Goal: Task Accomplishment & Management: Complete application form

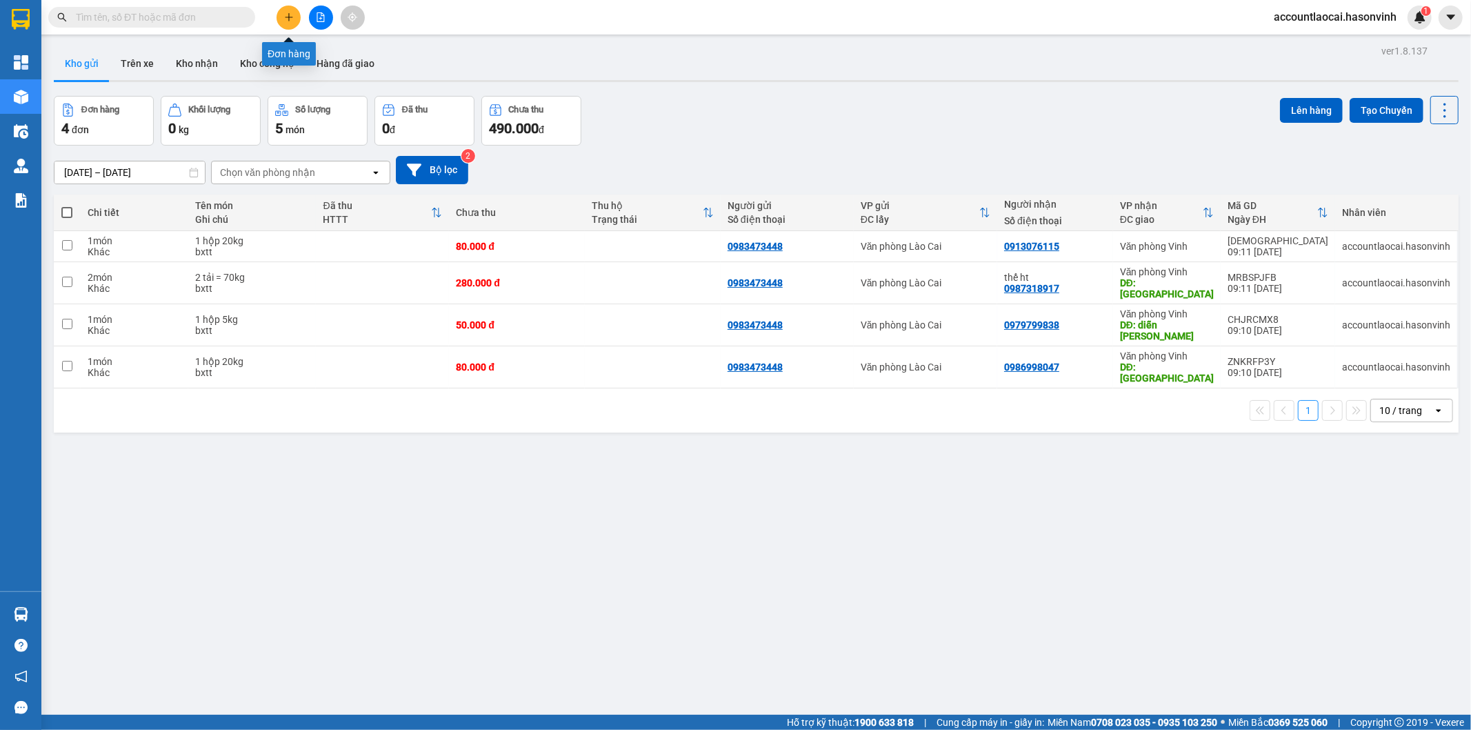
click at [292, 11] on button at bounding box center [289, 18] width 24 height 24
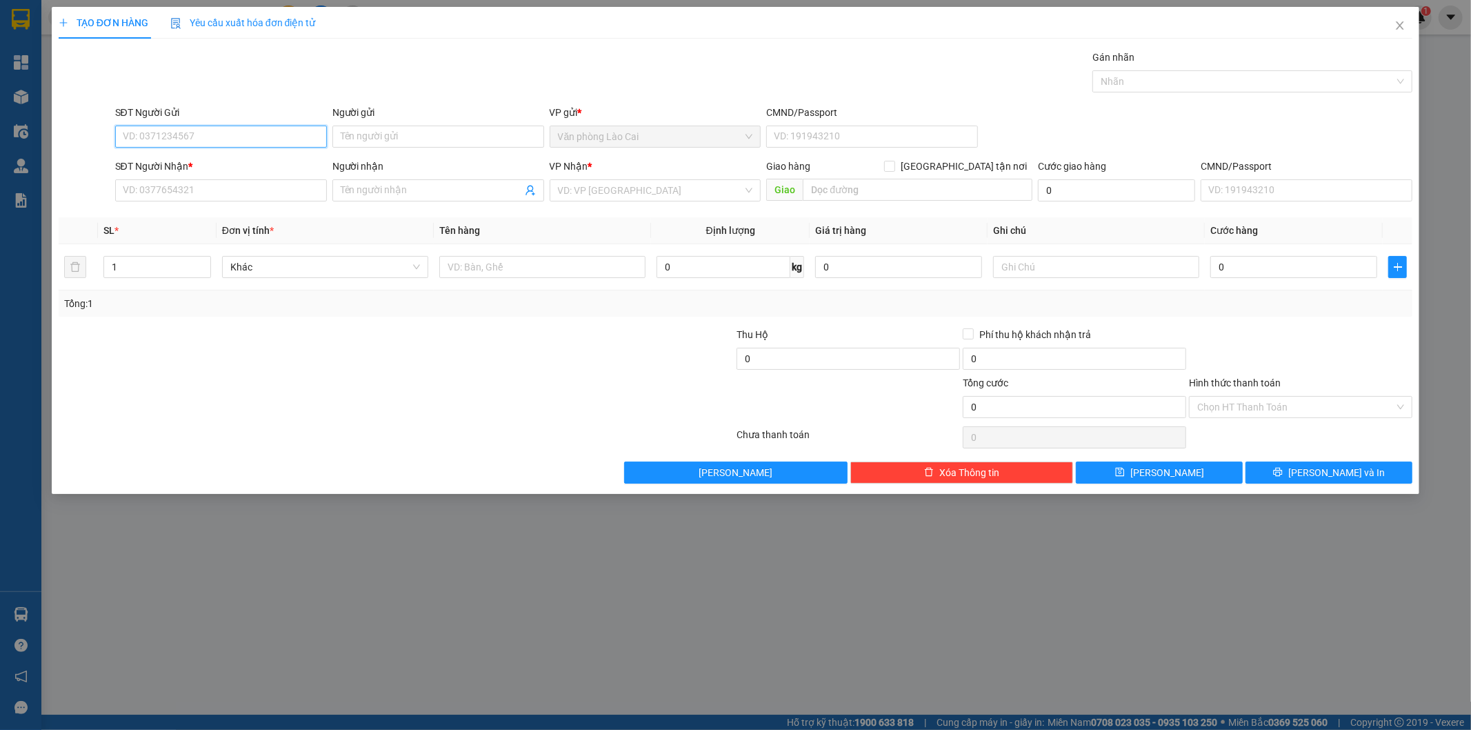
click at [212, 134] on input "SĐT Người Gửi" at bounding box center [221, 137] width 212 height 22
click at [185, 139] on input "700" at bounding box center [221, 137] width 212 height 22
click at [199, 162] on div "0983522700" at bounding box center [220, 164] width 195 height 15
type input "0983522700"
type input "0386351903"
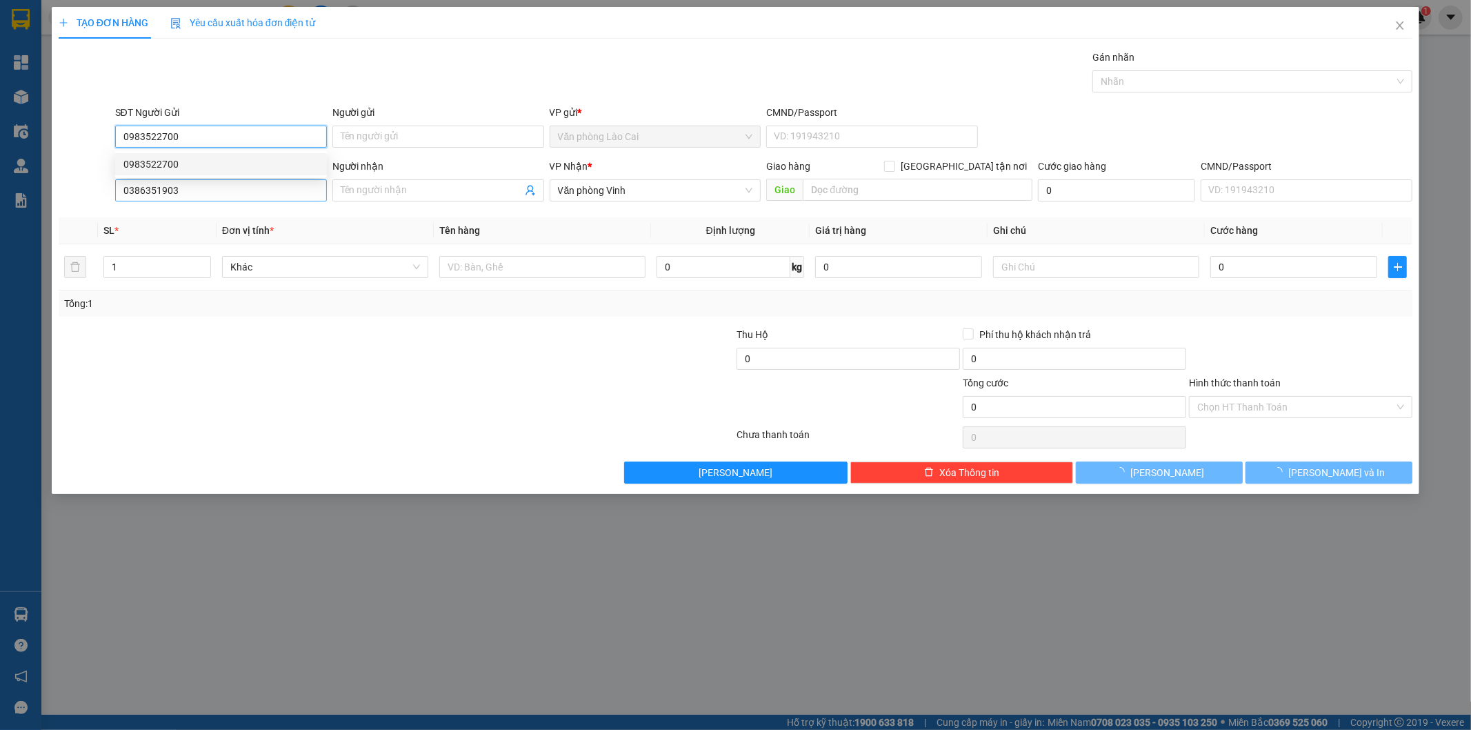
type input "100.000"
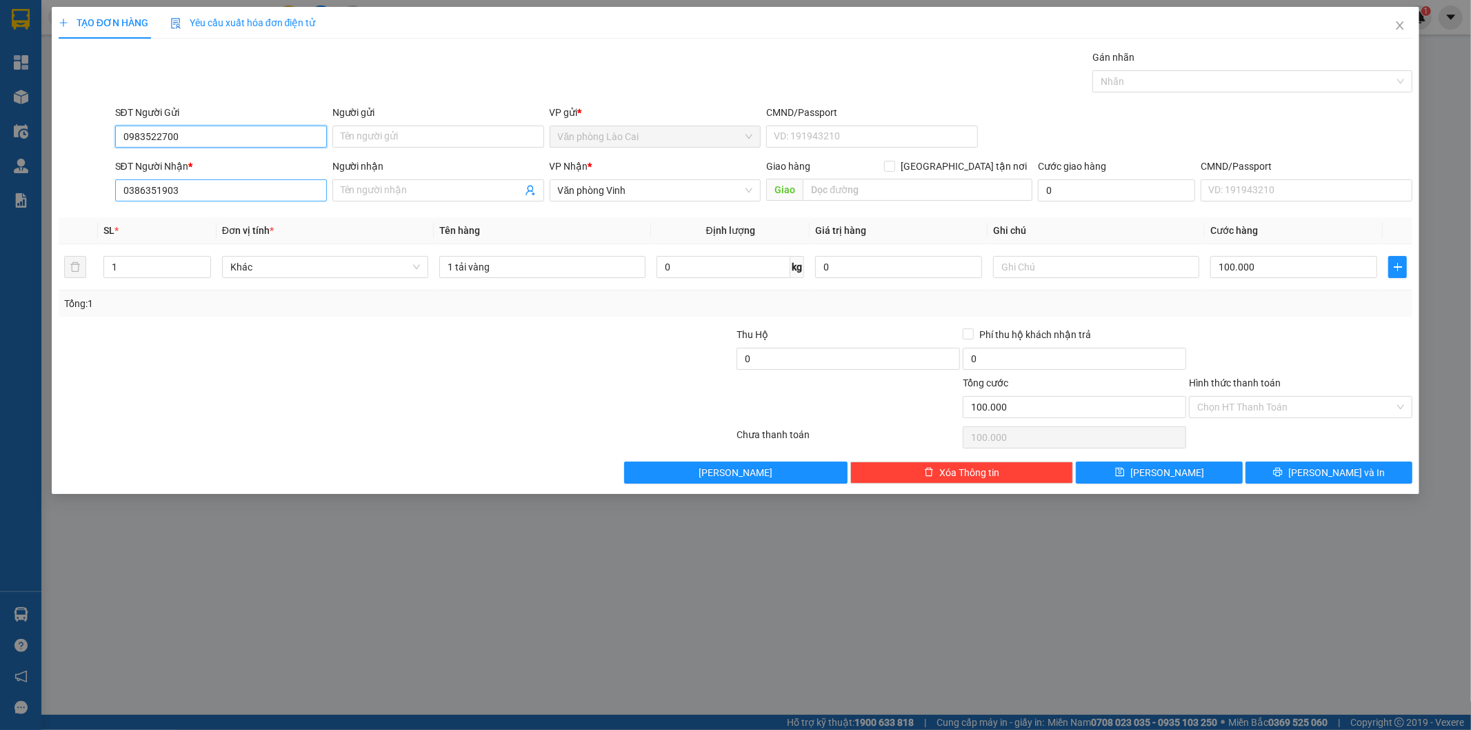
type input "0983522700"
drag, startPoint x: 219, startPoint y: 188, endPoint x: 0, endPoint y: 194, distance: 219.4
click at [0, 194] on div "TẠO ĐƠN HÀNG Yêu cầu xuất hóa đơn điện tử Transit Pickup Surcharge Ids Transit …" at bounding box center [735, 365] width 1471 height 730
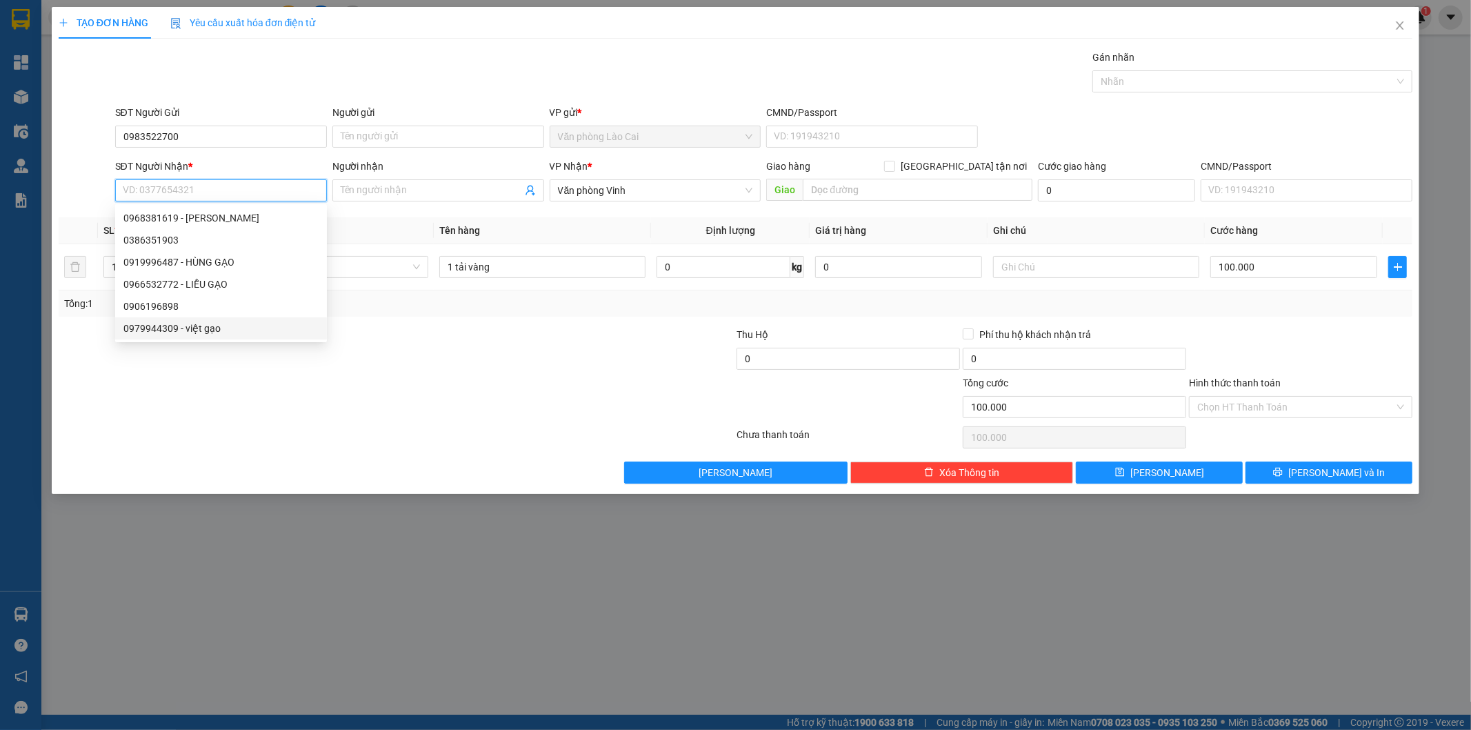
click at [181, 326] on div "0979944309 - việt gạo" at bounding box center [220, 328] width 195 height 15
type input "0979944309"
type input "việt gạo"
type input "600.000"
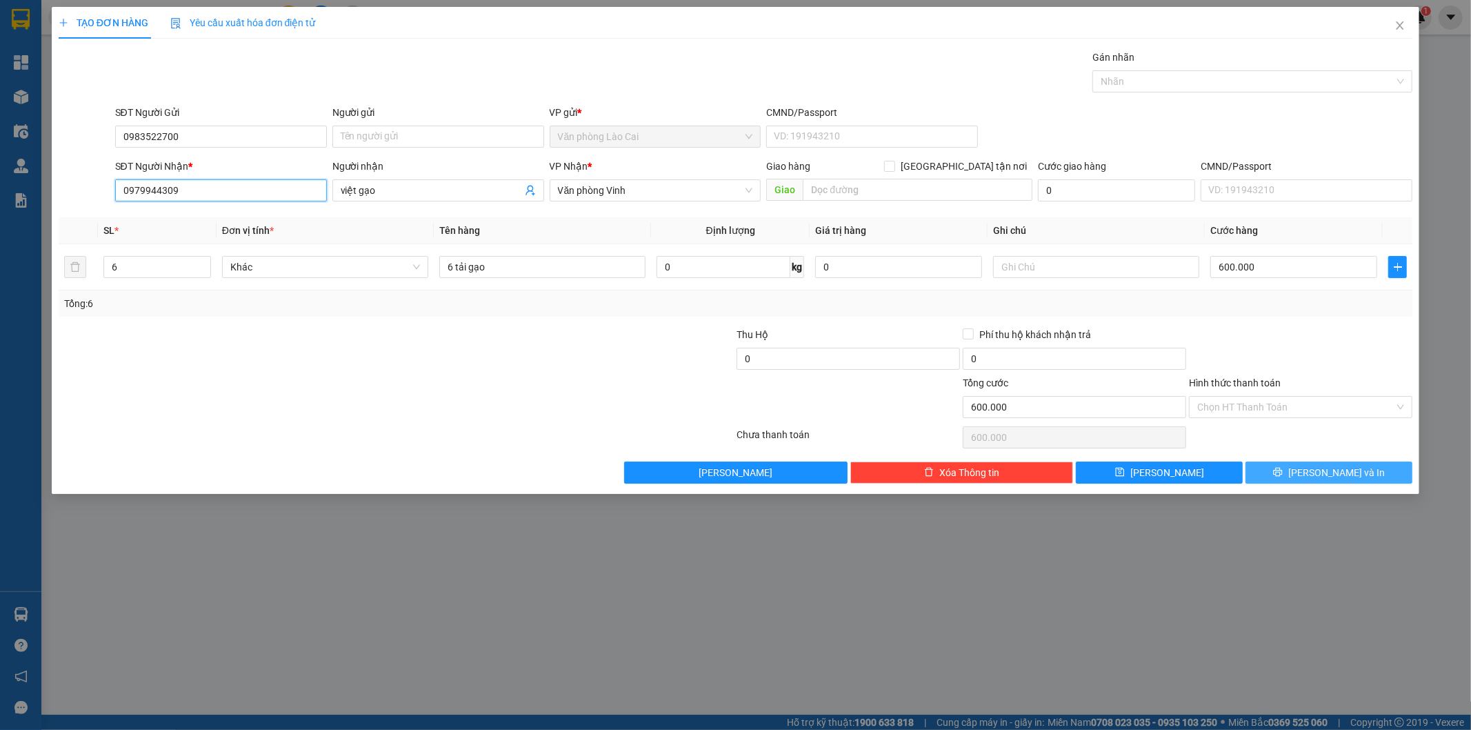
type input "0979944309"
click at [1341, 468] on span "Lưu và In" at bounding box center [1336, 472] width 97 height 15
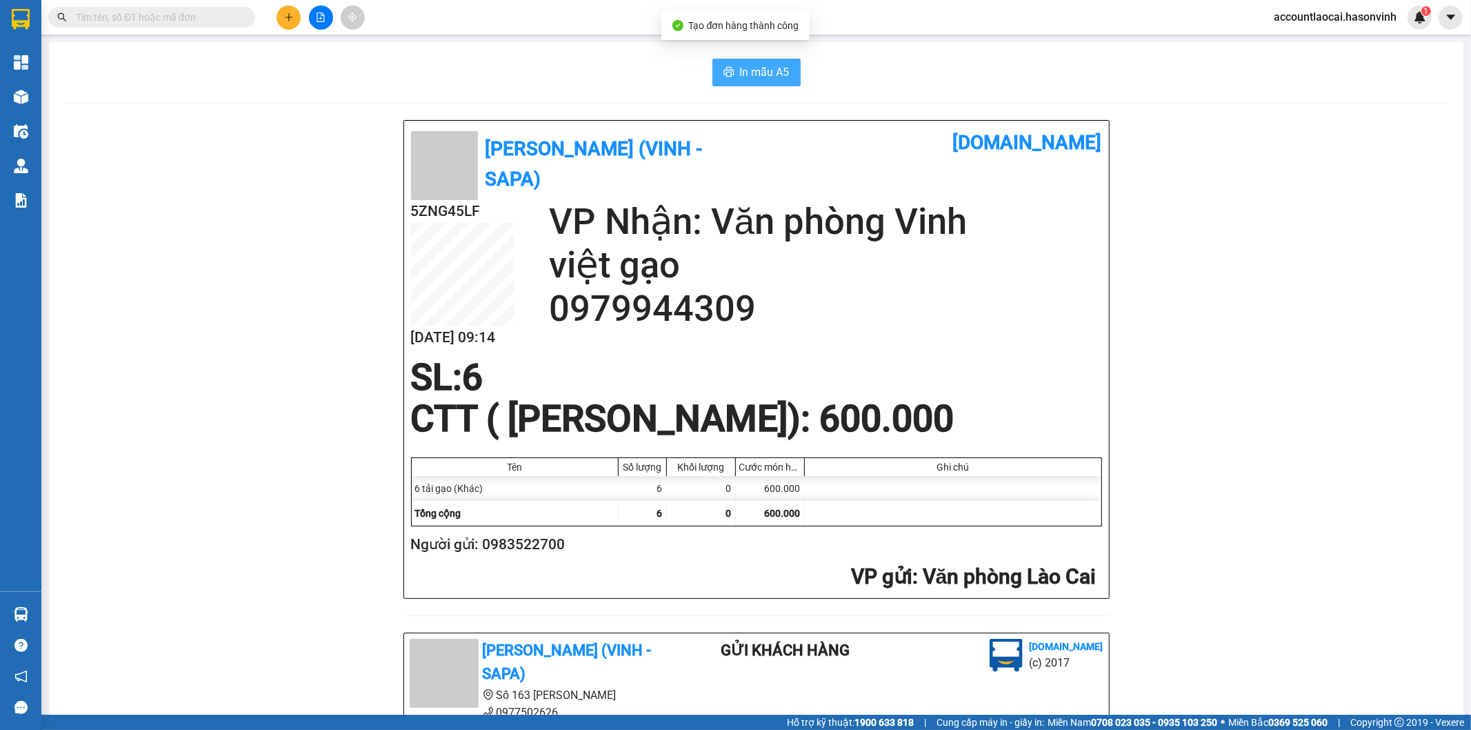
click at [752, 68] on span "In mẫu A5" at bounding box center [765, 71] width 50 height 17
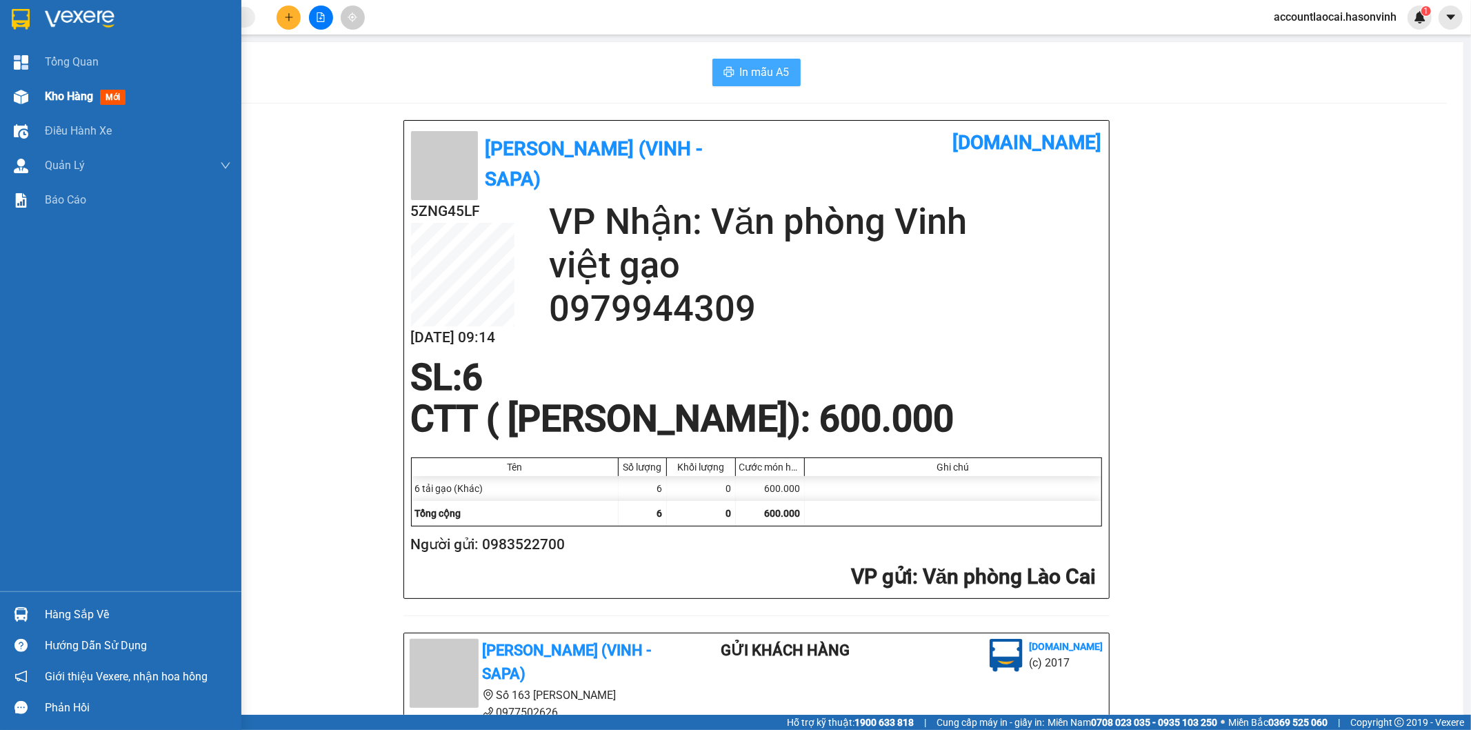
click at [43, 93] on div "Kho hàng mới" at bounding box center [120, 96] width 241 height 34
